Goal: Feedback & Contribution: Contribute content

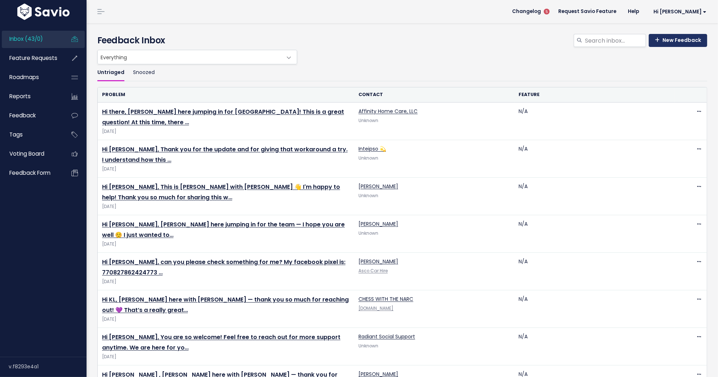
click at [676, 42] on link "New Feedback" at bounding box center [678, 40] width 58 height 13
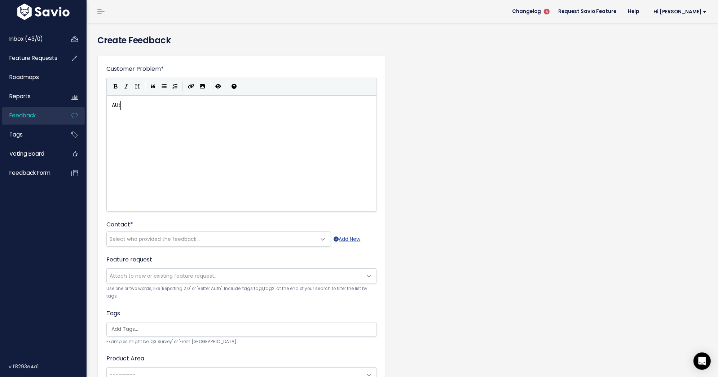
scroll to position [2, 13]
type textarea "AUto DM email"
type textarea "ca"
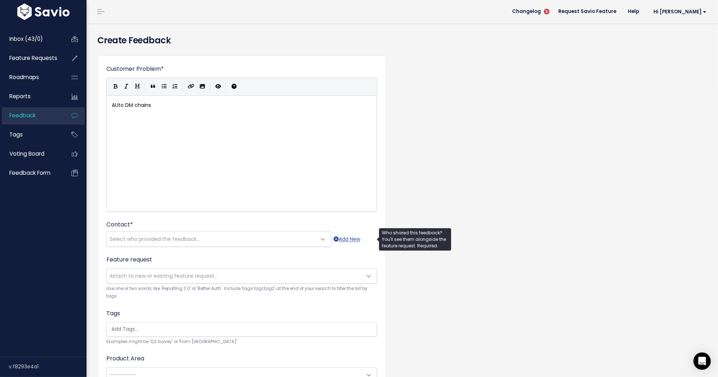
type textarea "[PERSON_NAME]"
click at [164, 242] on span "Select who provided the feedback..." at bounding box center [212, 239] width 210 height 14
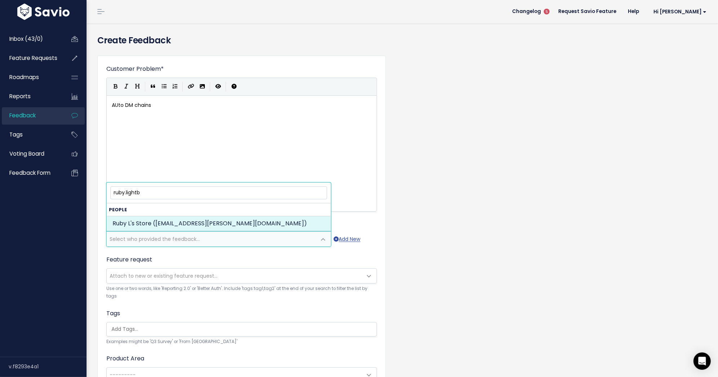
type input "ruby.lightb"
select select "84224754"
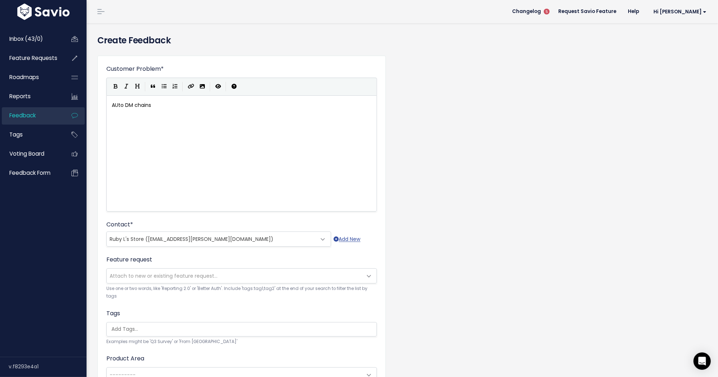
click at [162, 277] on span "Attach to new or existing feature request..." at bounding box center [164, 275] width 108 height 7
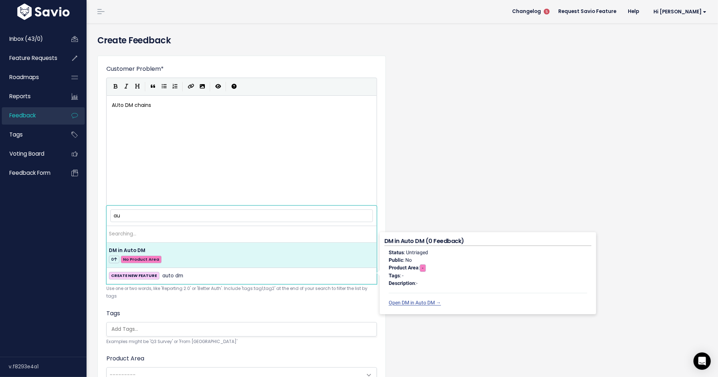
type input "a"
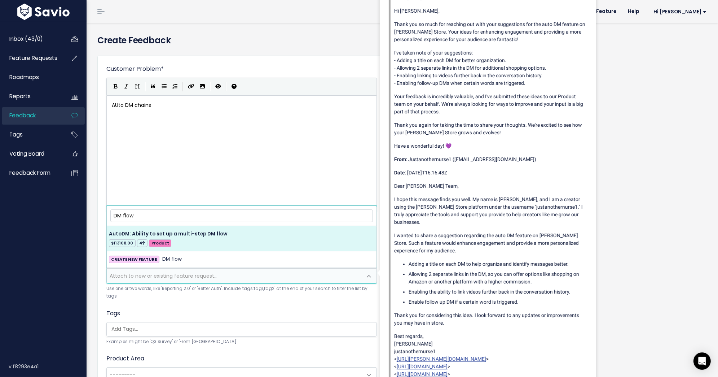
type input "DM flow"
select select "60390"
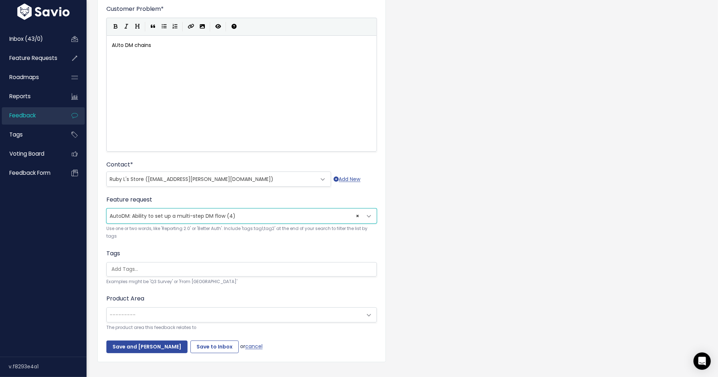
scroll to position [63, 0]
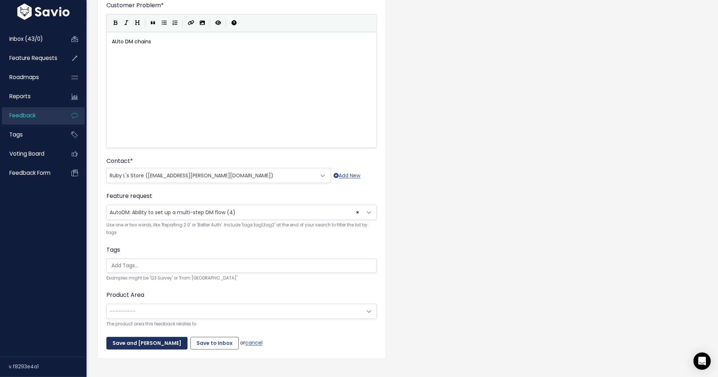
click at [155, 336] on input "Save and [PERSON_NAME]" at bounding box center [146, 342] width 81 height 13
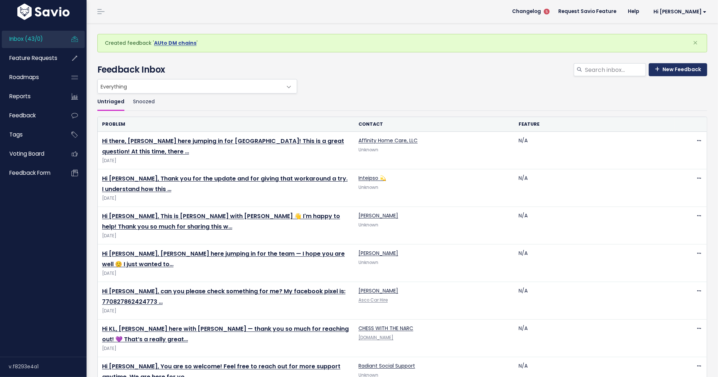
click at [679, 66] on link "New Feedback" at bounding box center [678, 69] width 58 height 13
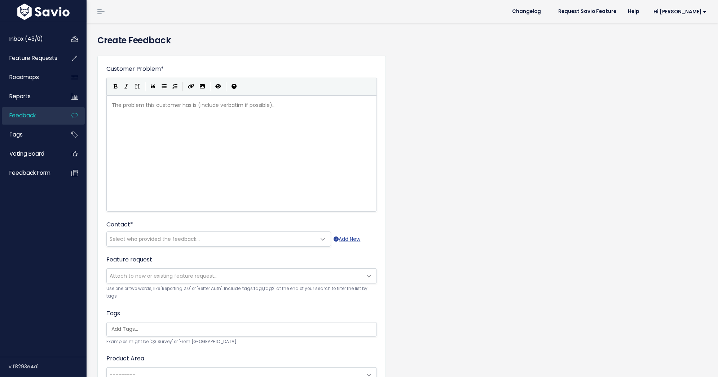
scroll to position [0, 0]
type textarea "would lo"
type textarea "iek to"
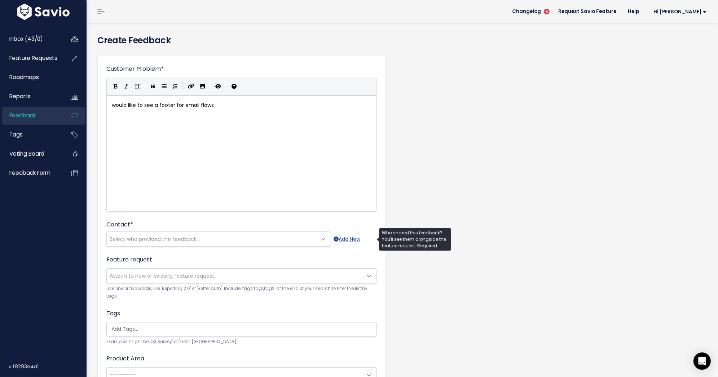
type textarea "ke to see a footer for email flows"
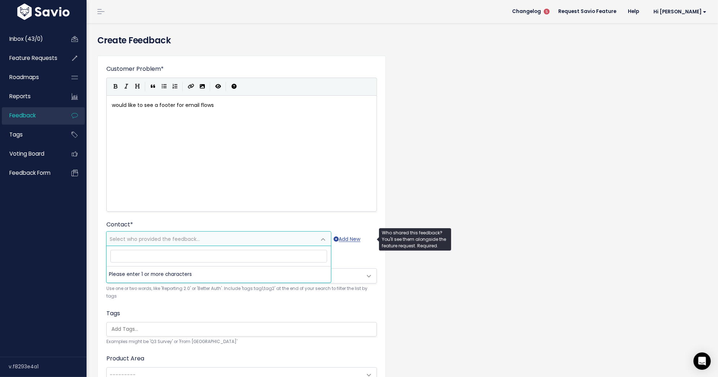
click at [226, 241] on span "Select who provided the feedback..." at bounding box center [212, 239] width 210 height 14
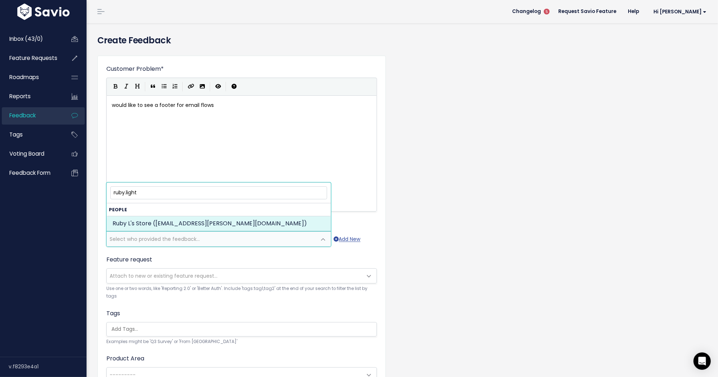
type input "ruby.light"
select select "84224754"
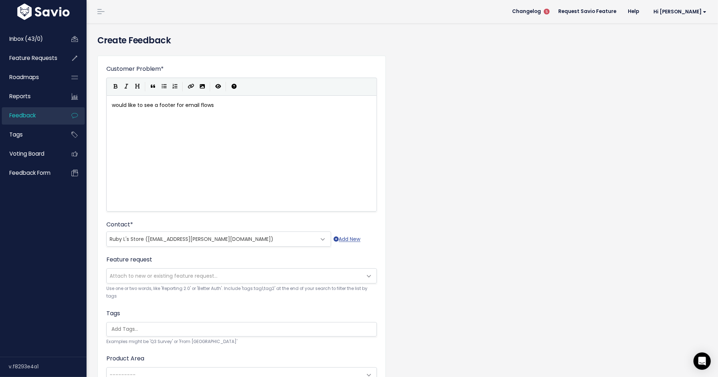
click at [177, 275] on span "Attach to new or existing feature request..." at bounding box center [164, 275] width 108 height 7
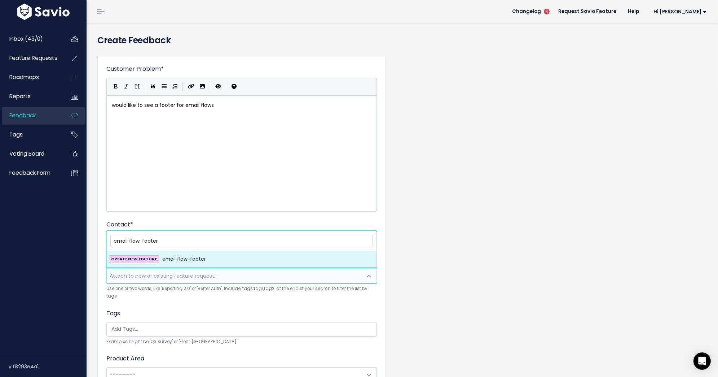
type input "email flow: footer"
click at [181, 262] on span "email flow: footer" at bounding box center [184, 259] width 44 height 9
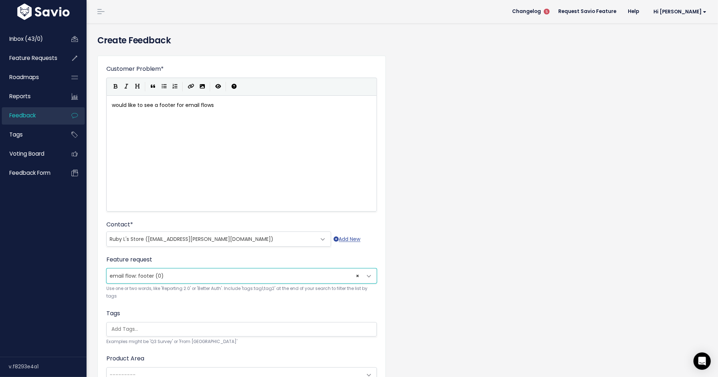
scroll to position [63, 0]
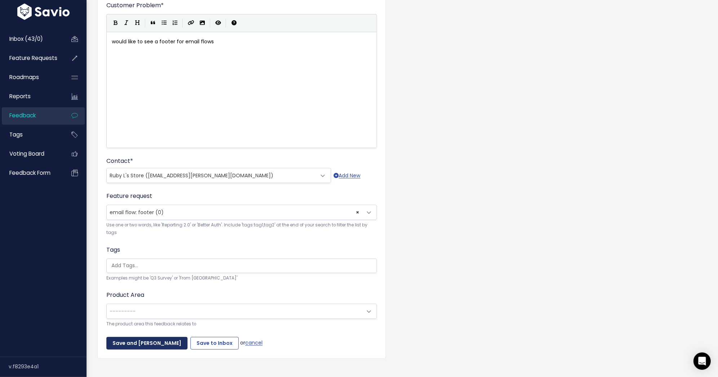
click at [148, 336] on input "Save and [PERSON_NAME]" at bounding box center [146, 342] width 81 height 13
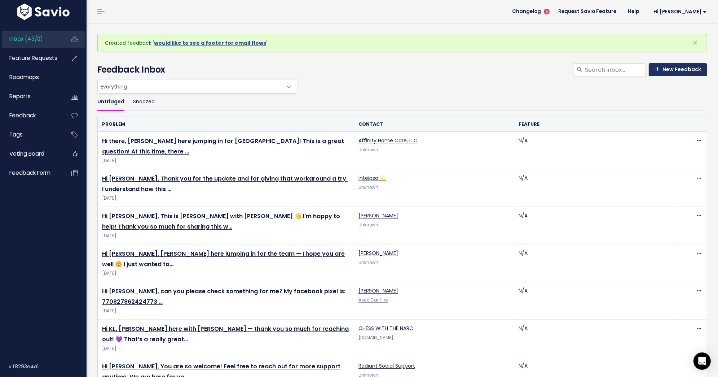
click at [665, 70] on link "New Feedback" at bounding box center [678, 69] width 58 height 13
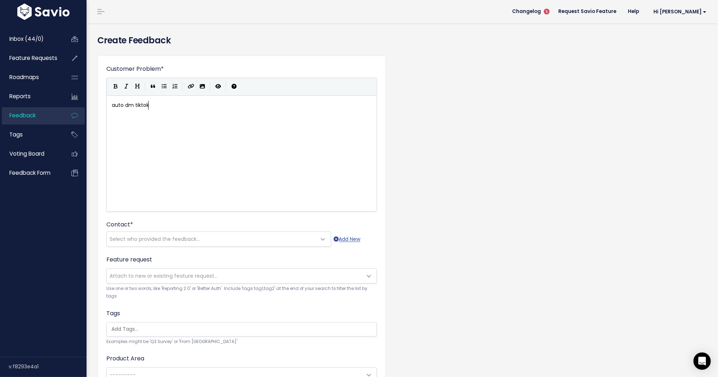
scroll to position [2, 36]
type textarea "auto dm tiktok"
click at [272, 237] on span "Select who provided the feedback..." at bounding box center [212, 239] width 210 height 14
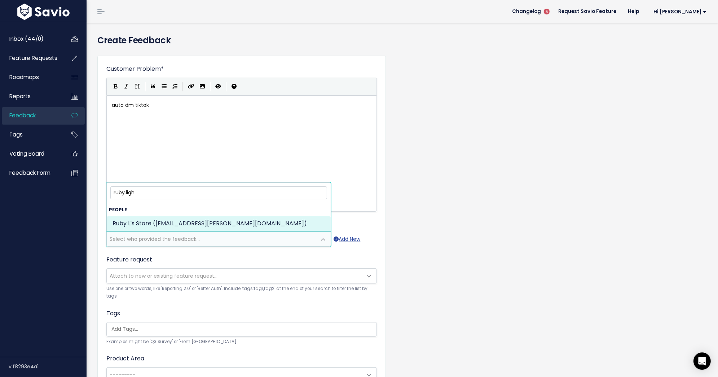
type input "ruby.ligh"
select select "84224754"
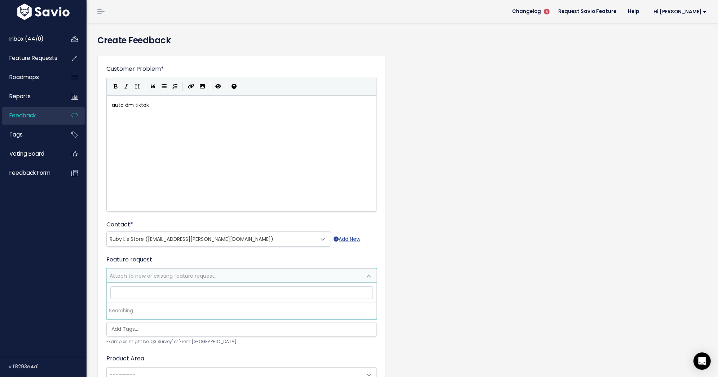
click at [155, 279] on span "Attach to new or existing feature request..." at bounding box center [234, 275] width 255 height 14
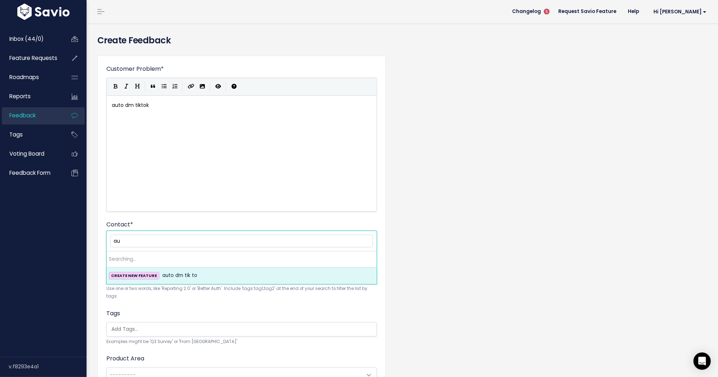
type input "a"
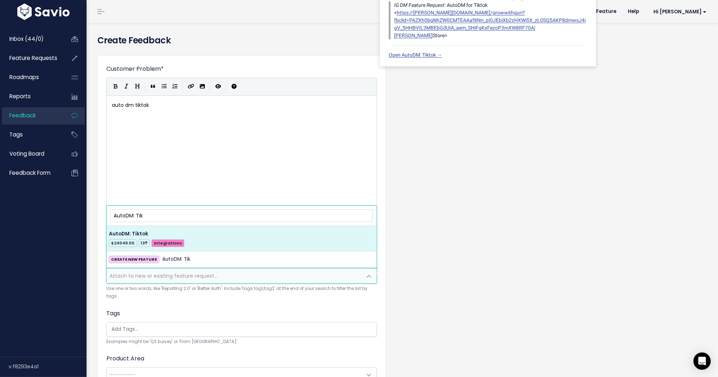
type input "AutoDM: Tik"
select select "55526"
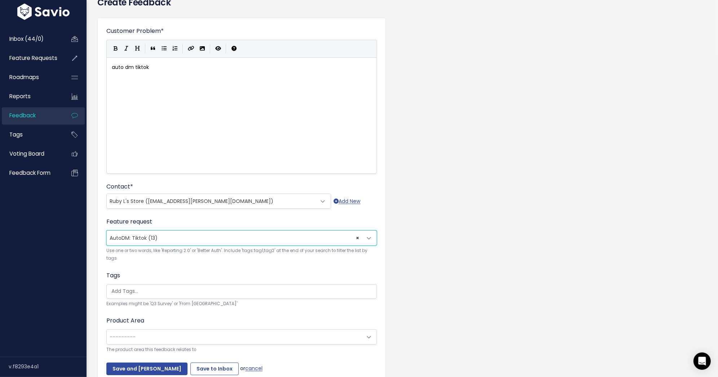
scroll to position [63, 0]
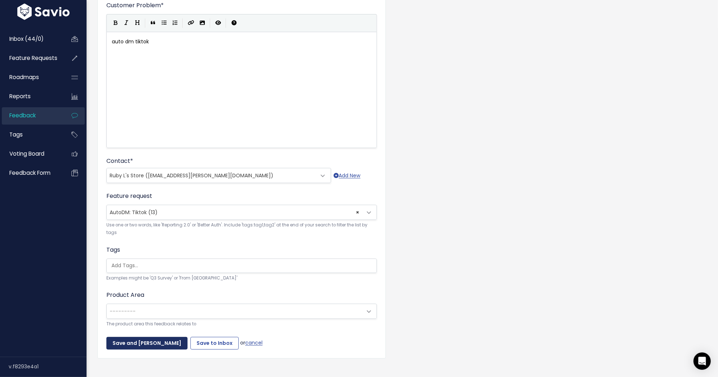
click at [154, 336] on input "Save and Mark Triaged" at bounding box center [146, 342] width 81 height 13
